Goal: Check status: Verify the current state of an ongoing process or item

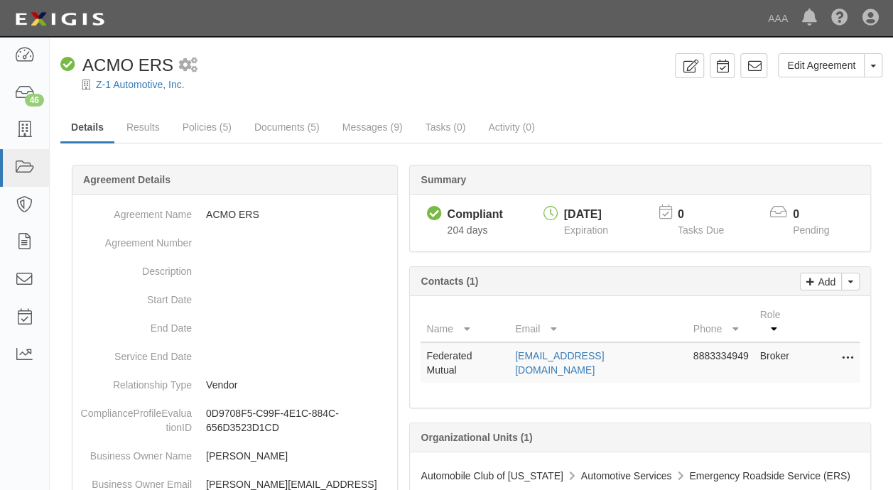
click at [448, 67] on div "Compliant ACMO ERS 1 scheduled workflow" at bounding box center [364, 65] width 609 height 24
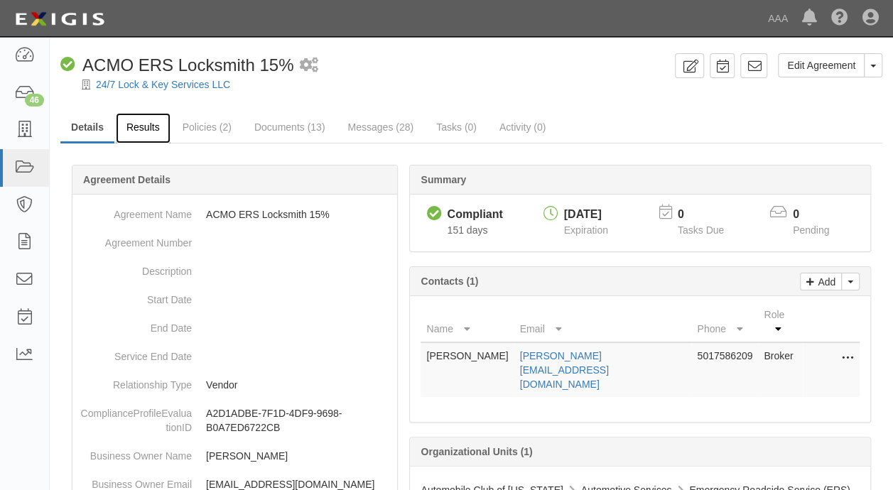
click at [142, 131] on link "Results" at bounding box center [143, 128] width 55 height 31
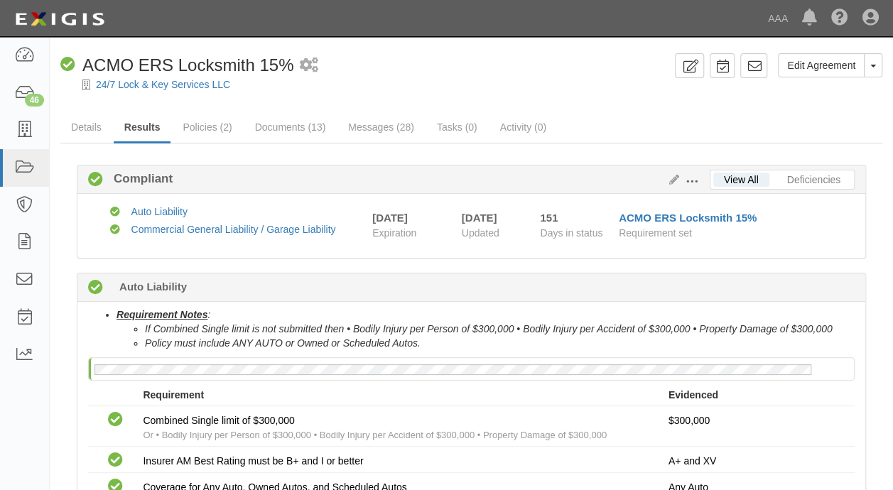
click at [514, 65] on div "Compliant ACMO ERS Locksmith 15% 1 scheduled workflow" at bounding box center [364, 65] width 609 height 24
click at [86, 129] on link "Details" at bounding box center [86, 128] width 52 height 31
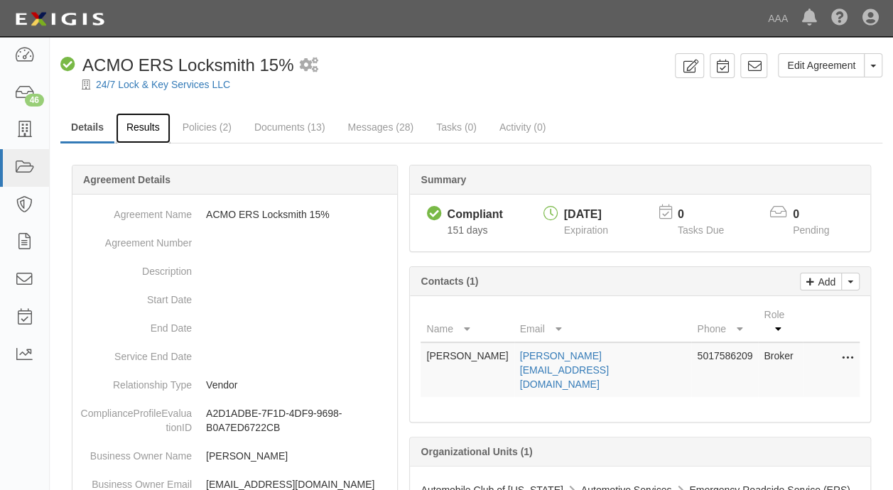
click at [141, 129] on link "Results" at bounding box center [143, 128] width 55 height 31
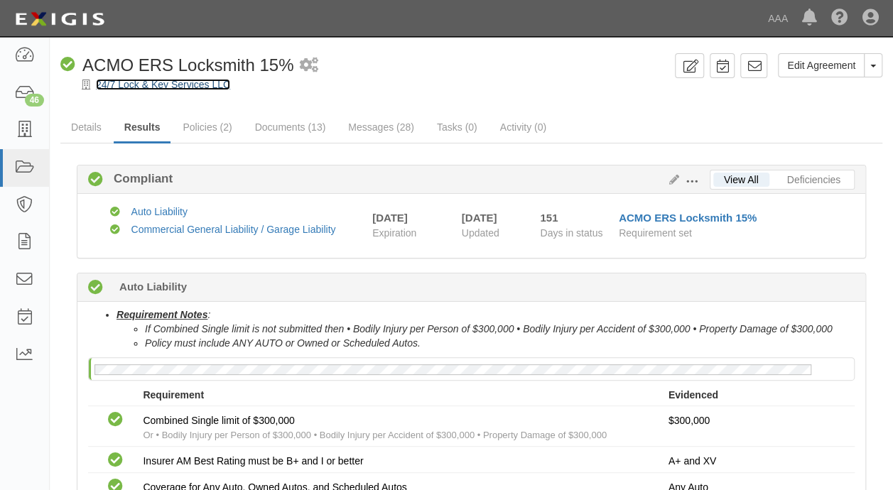
click at [165, 85] on link "24/7 Lock & Key Services LLC" at bounding box center [163, 84] width 134 height 11
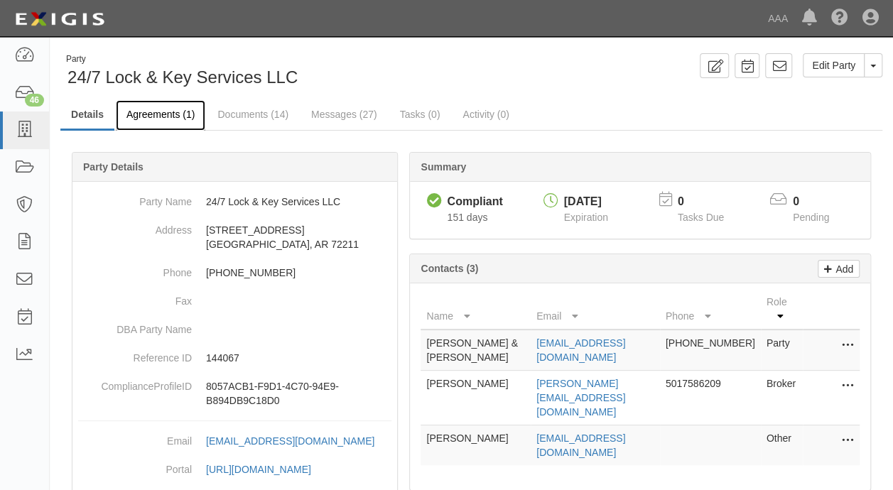
click at [152, 120] on link "Agreements (1)" at bounding box center [161, 115] width 90 height 31
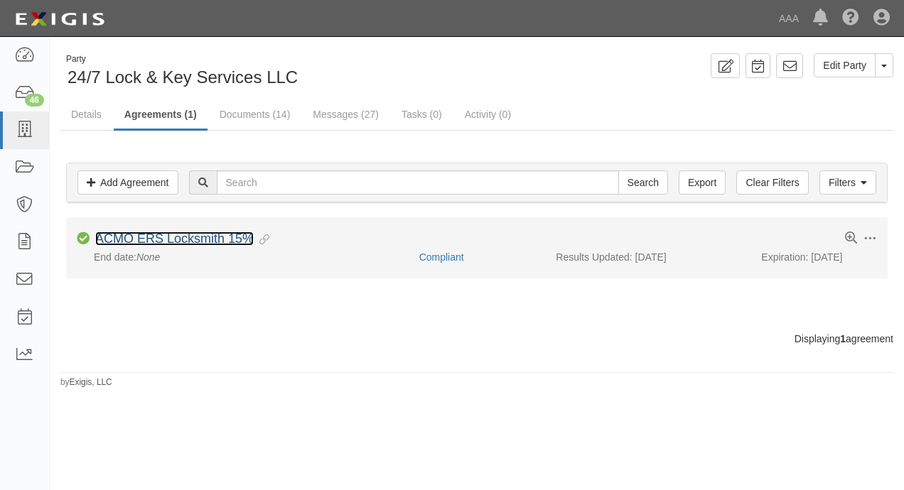
click at [134, 233] on link "ACMO ERS Locksmith 15%" at bounding box center [174, 239] width 158 height 14
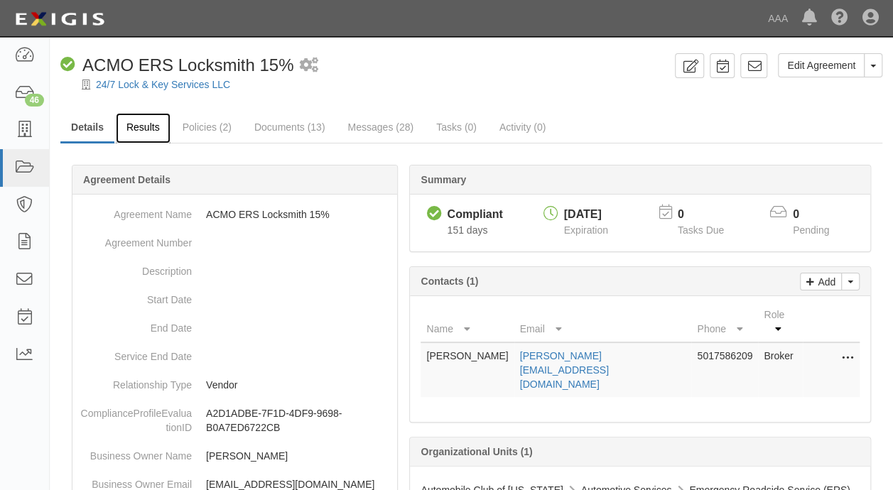
click at [148, 129] on link "Results" at bounding box center [143, 128] width 55 height 31
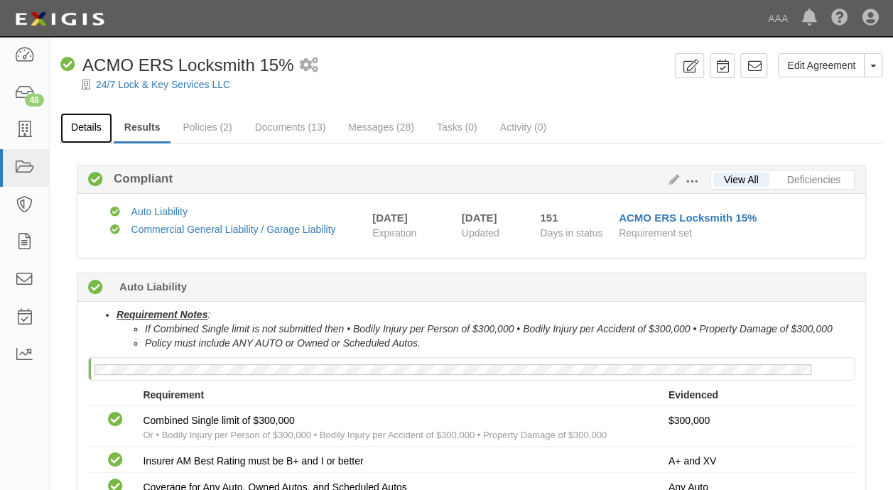
click at [82, 128] on link "Details" at bounding box center [86, 128] width 52 height 31
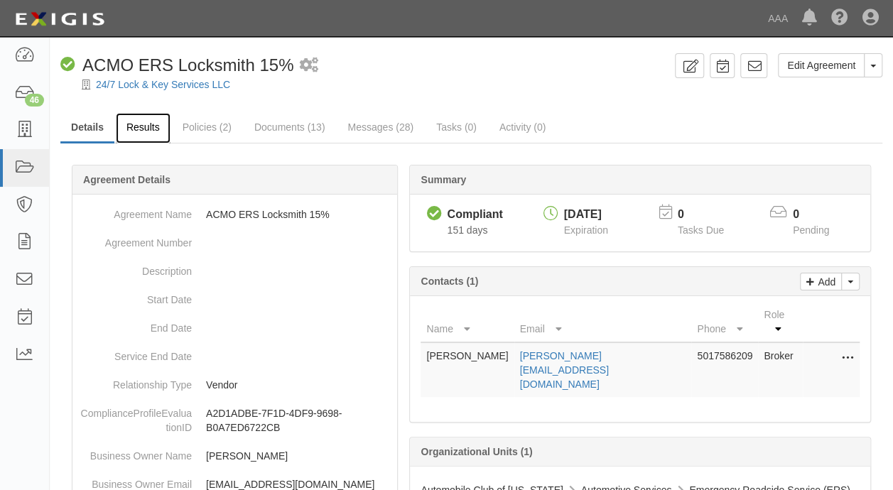
click at [130, 131] on link "Results" at bounding box center [143, 128] width 55 height 31
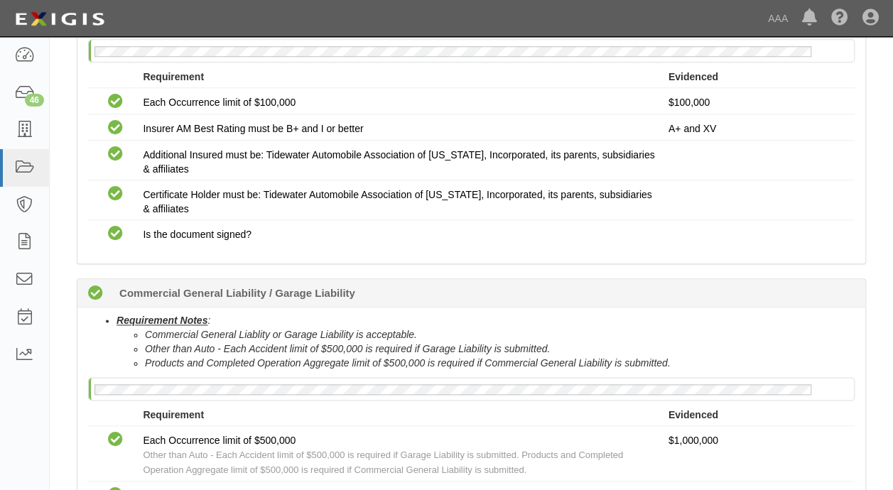
scroll to position [710, 0]
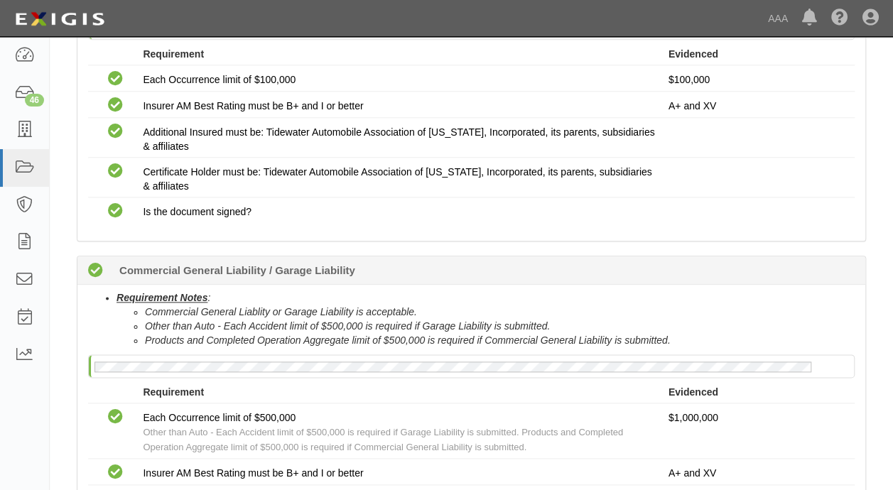
click at [193, 266] on b "Commercial General Liability / Garage Liability" at bounding box center [237, 270] width 236 height 15
click at [411, 266] on div "Compliant 102 days (since 06/30/2025) Commercial General Liability / Garage Lia…" at bounding box center [471, 270] width 788 height 28
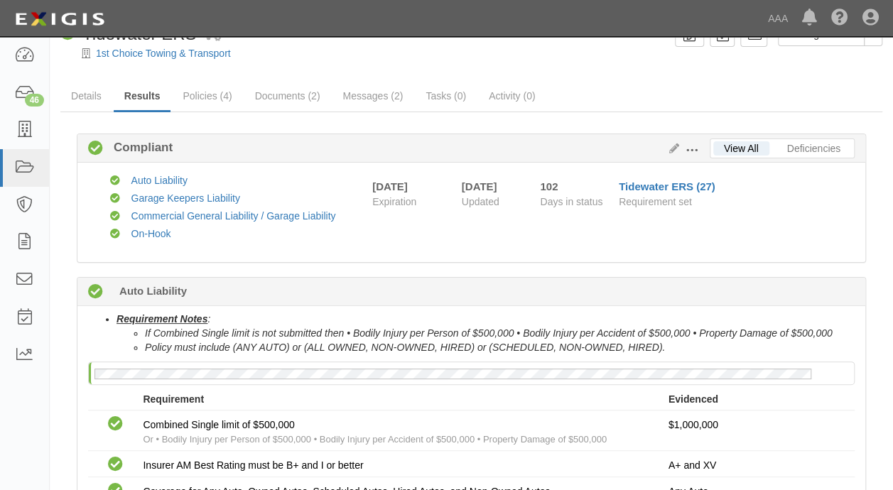
scroll to position [0, 0]
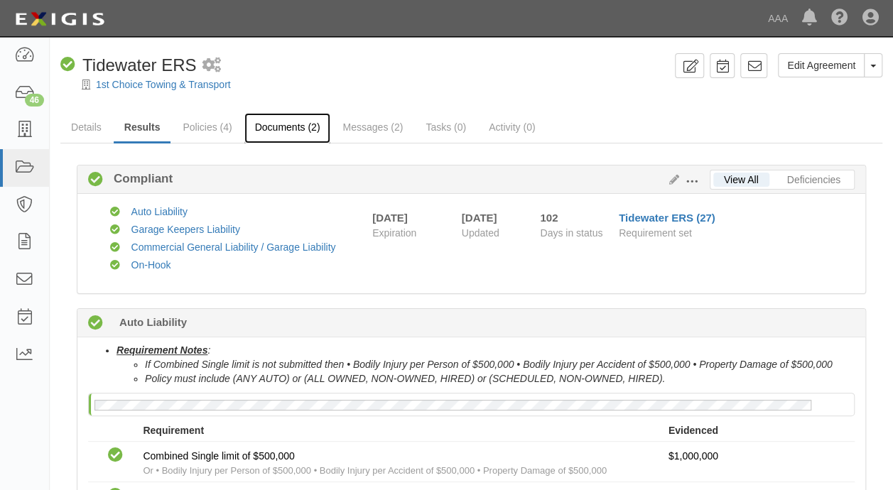
click at [283, 129] on link "Documents (2)" at bounding box center [287, 128] width 87 height 31
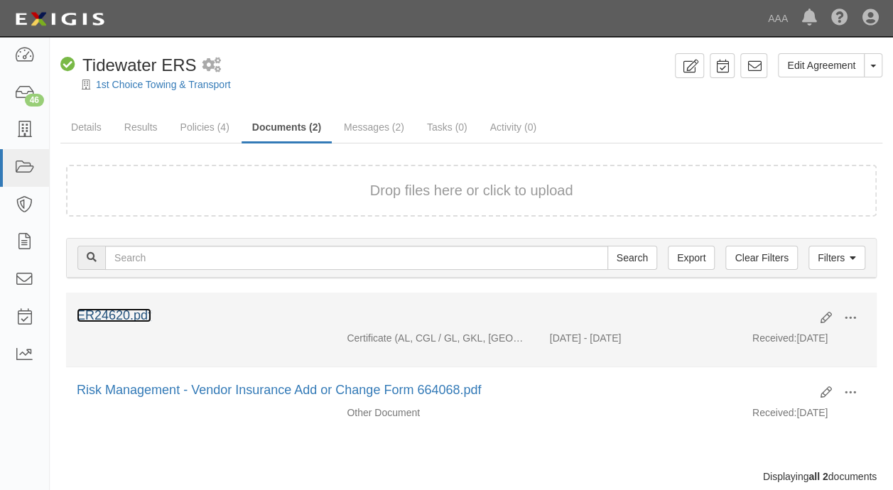
click at [128, 314] on link "ER24620.pdf" at bounding box center [114, 315] width 75 height 14
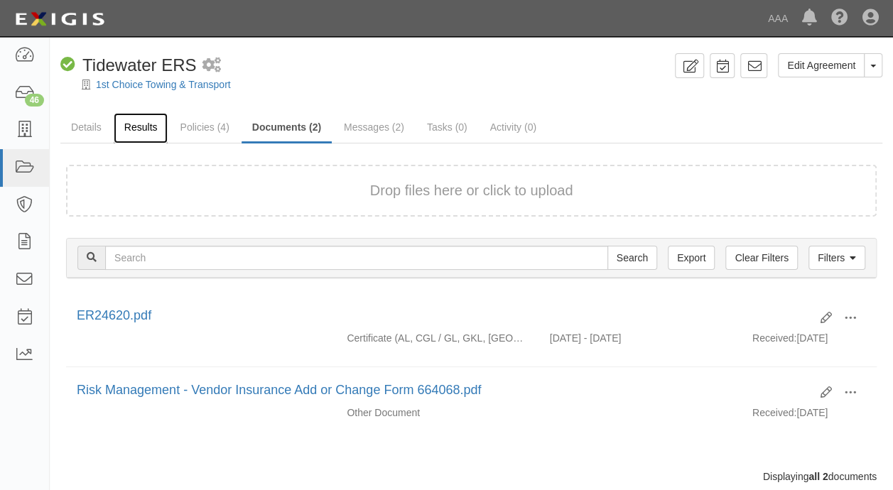
click at [152, 130] on link "Results" at bounding box center [141, 128] width 55 height 31
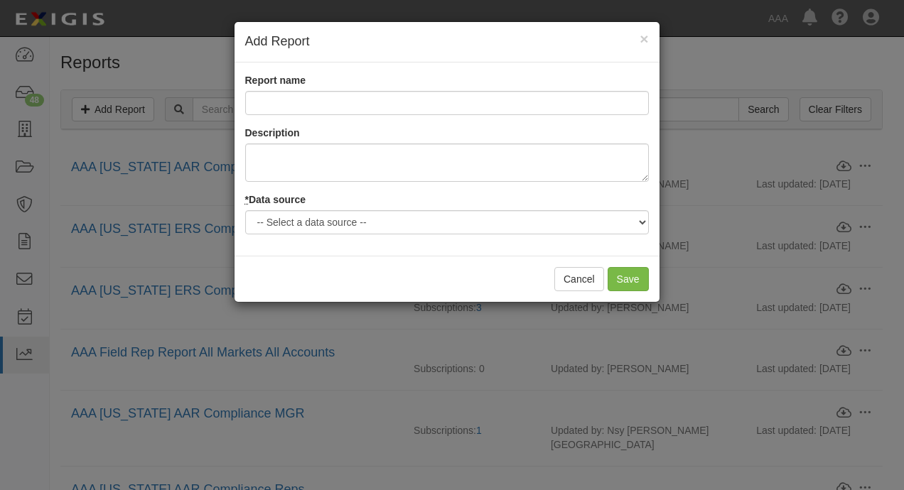
click at [648, 28] on div "× Add Report" at bounding box center [446, 42] width 425 height 40
click at [646, 38] on span "×" at bounding box center [643, 39] width 9 height 16
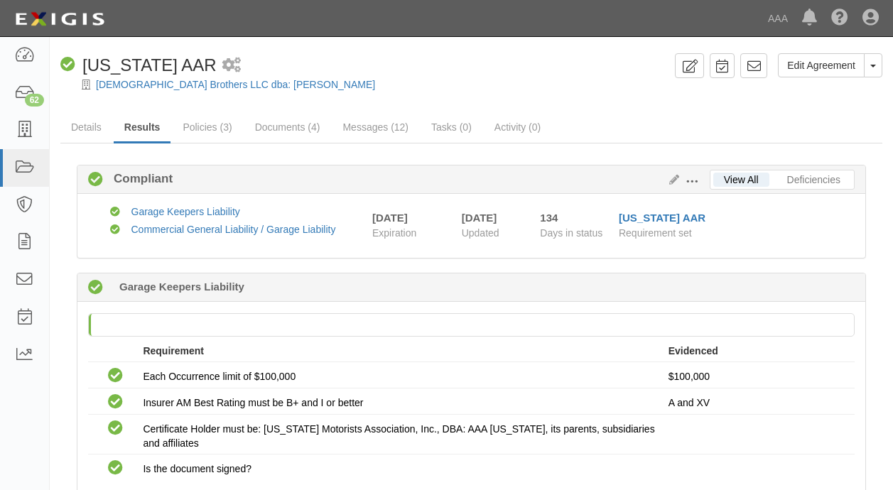
scroll to position [71, 0]
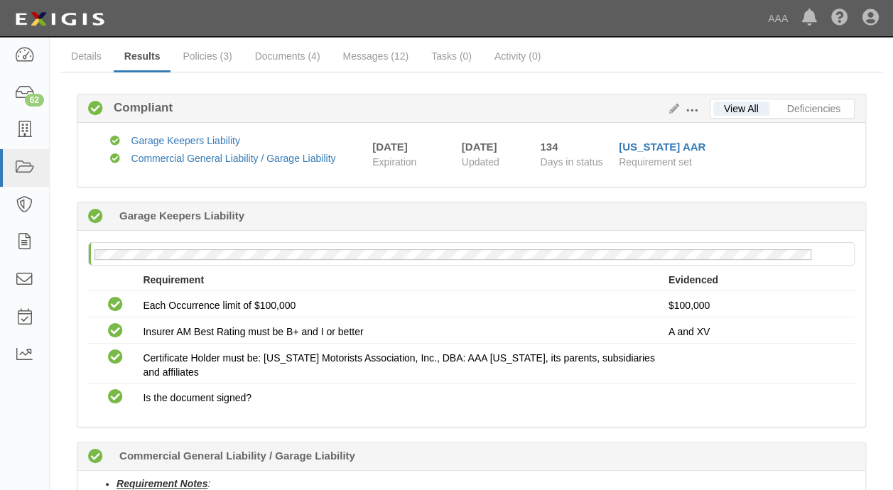
click at [473, 411] on div "No Garage Keepers Liability policy on file Requirement Evidenced No Coverage Ea…" at bounding box center [471, 329] width 788 height 196
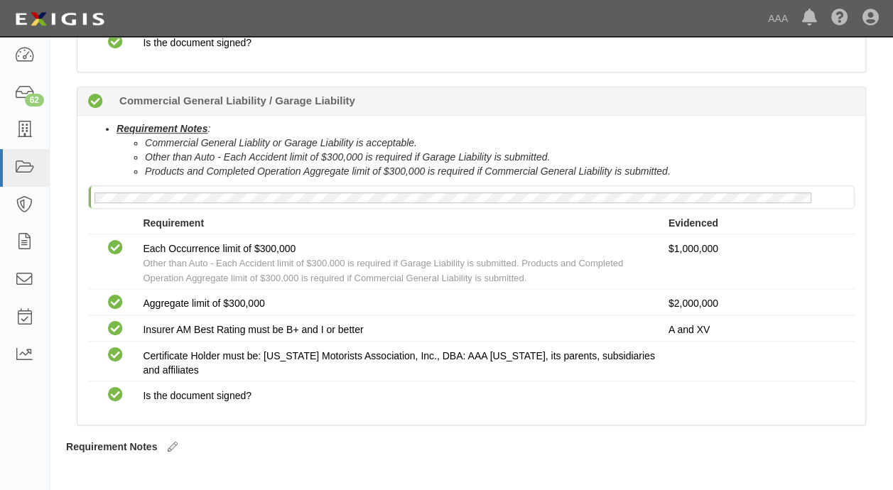
scroll to position [0, 0]
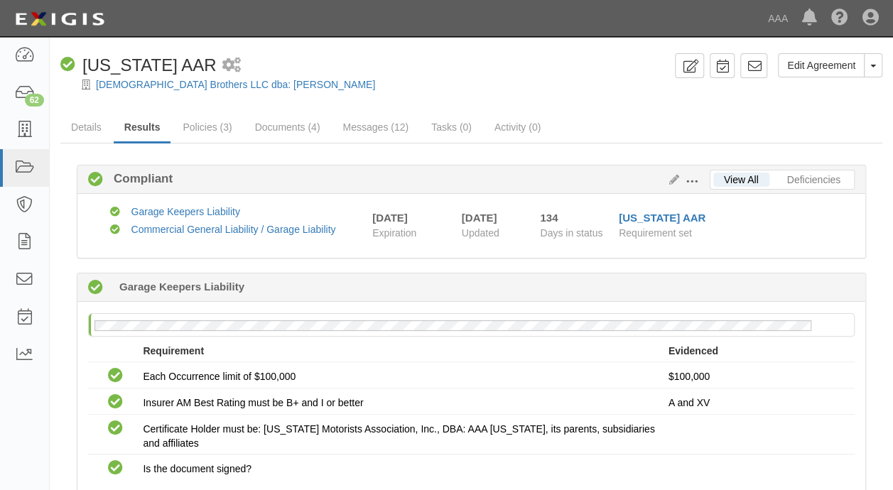
click at [396, 277] on div "Compliant 480 days (since [DATE]) Garage Keepers Liability" at bounding box center [471, 287] width 788 height 28
